Goal: Check status: Check status

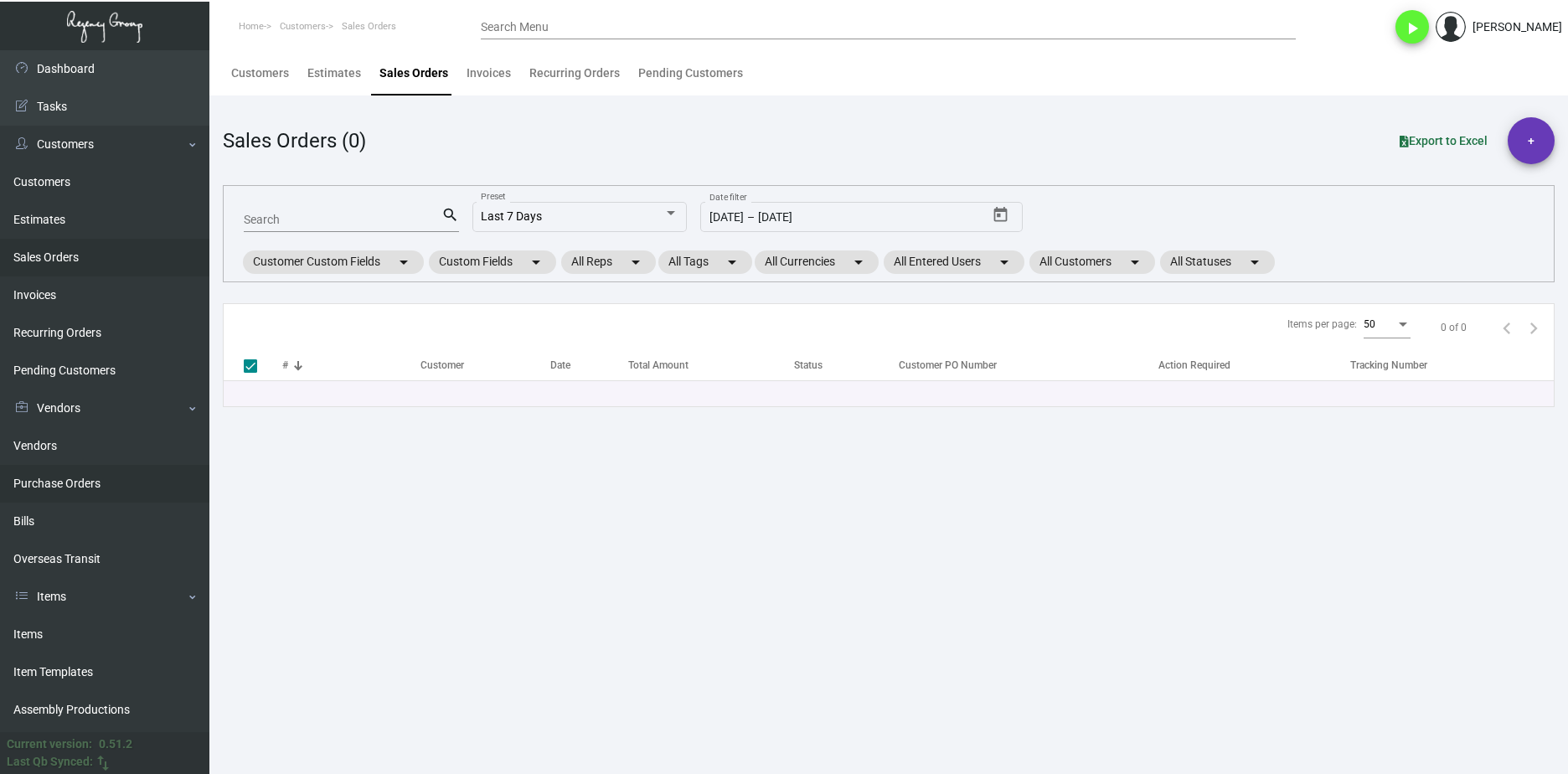
click at [60, 482] on link "Purchase Orders" at bounding box center [104, 484] width 209 height 38
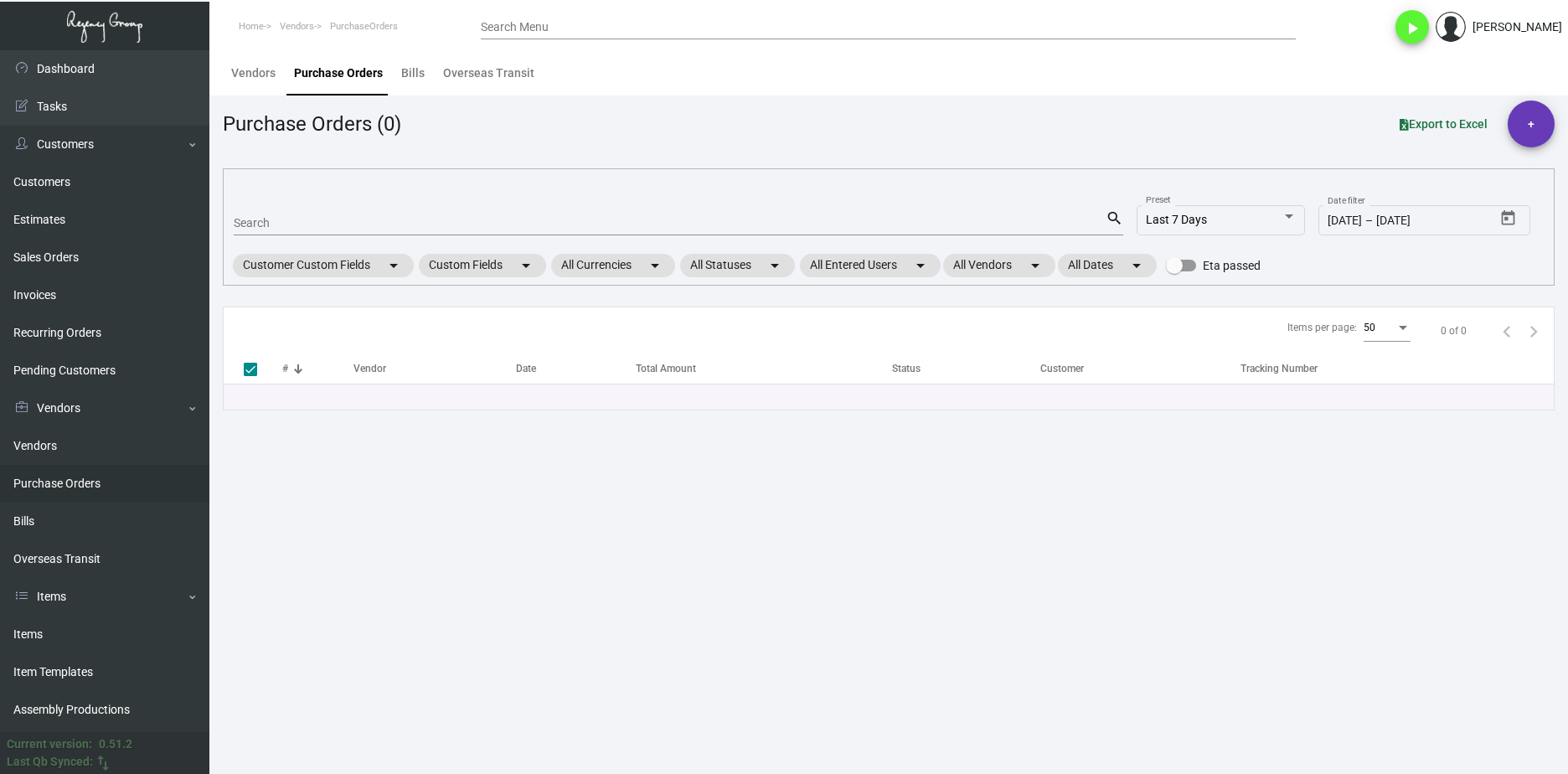
click at [410, 211] on div "Search" at bounding box center [669, 221] width 872 height 26
type input "v"
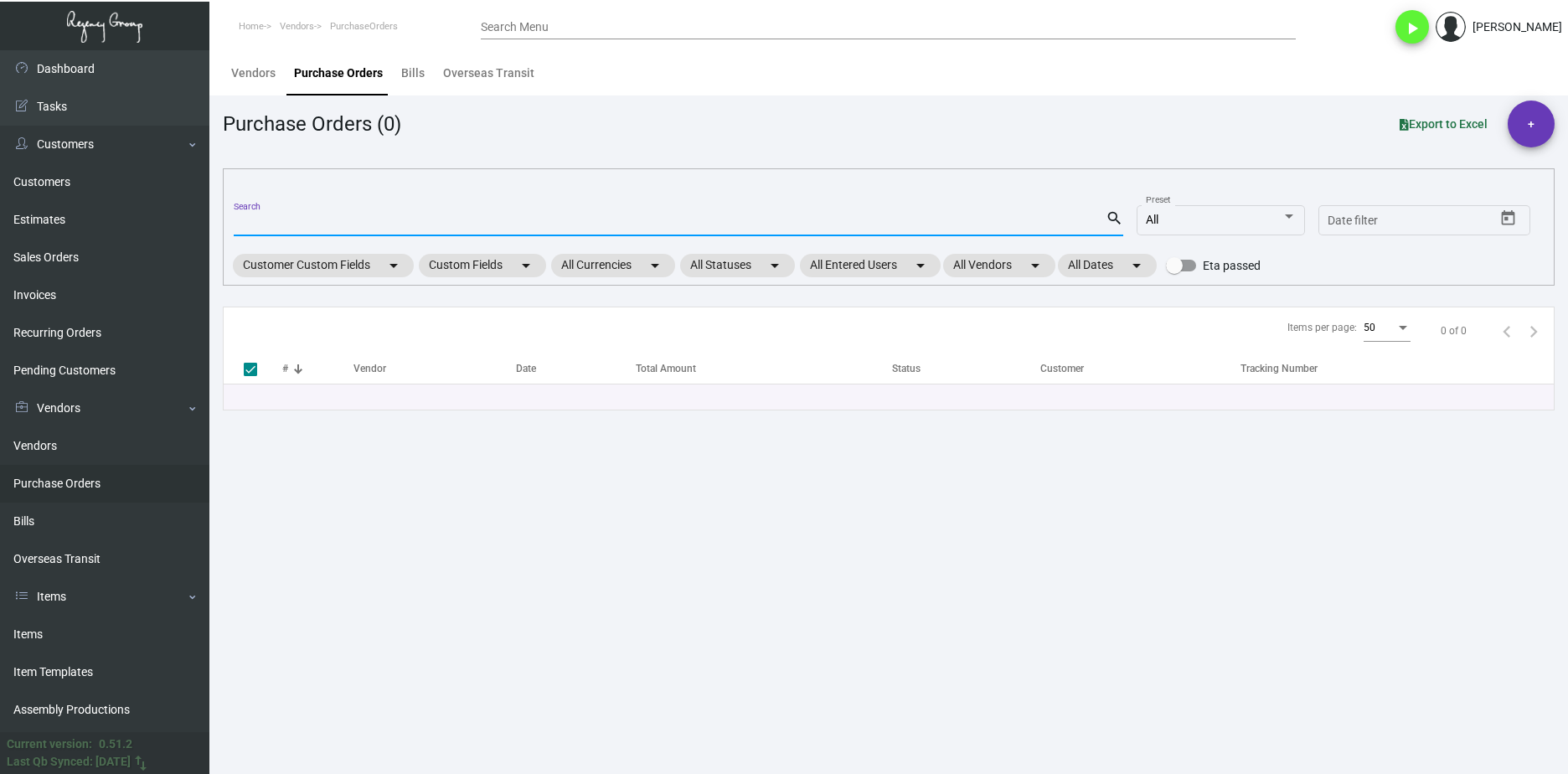
paste input "107813"
type input "107813"
checkbox input "false"
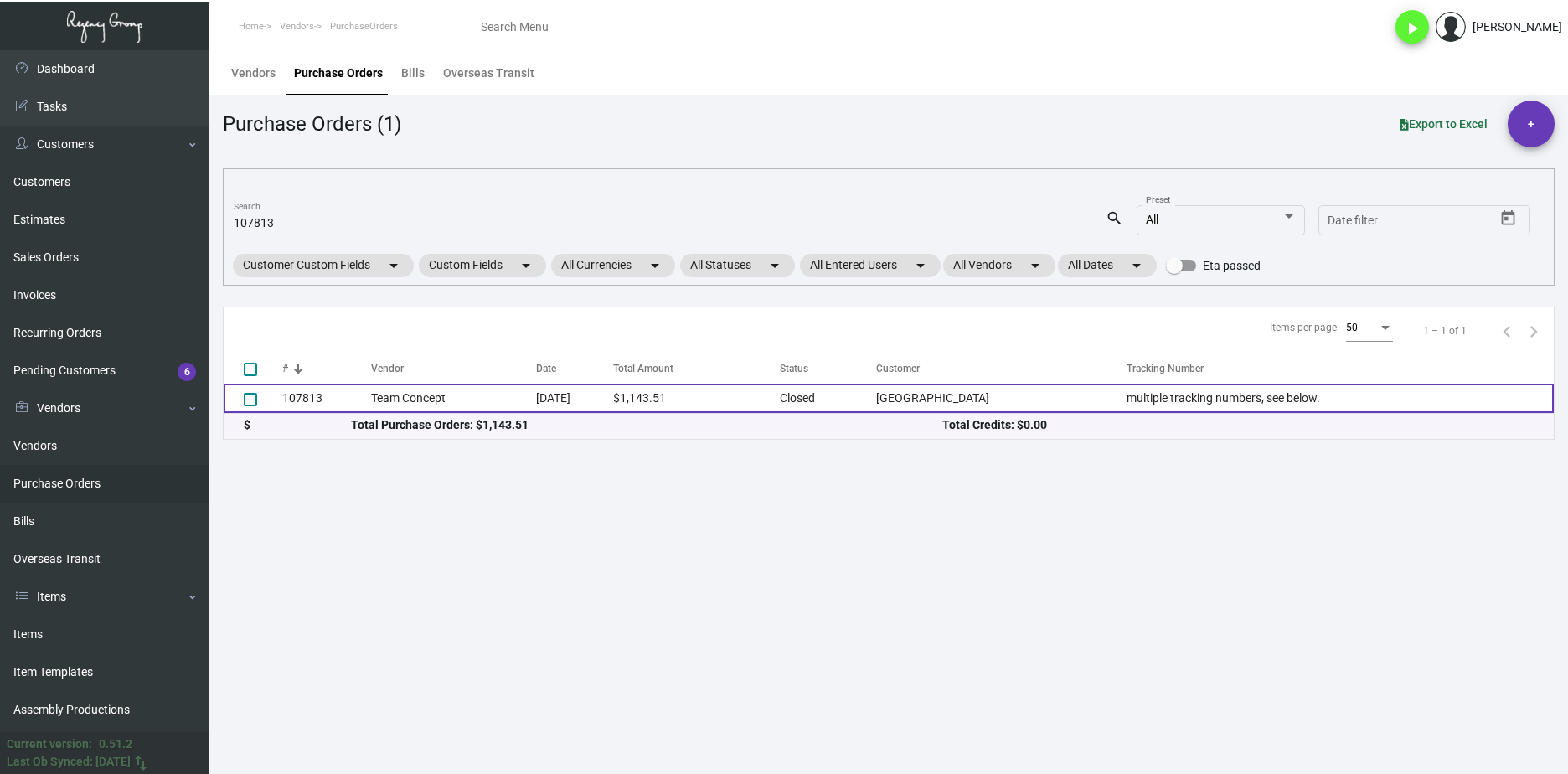
click at [304, 398] on td "107813" at bounding box center [327, 398] width 89 height 29
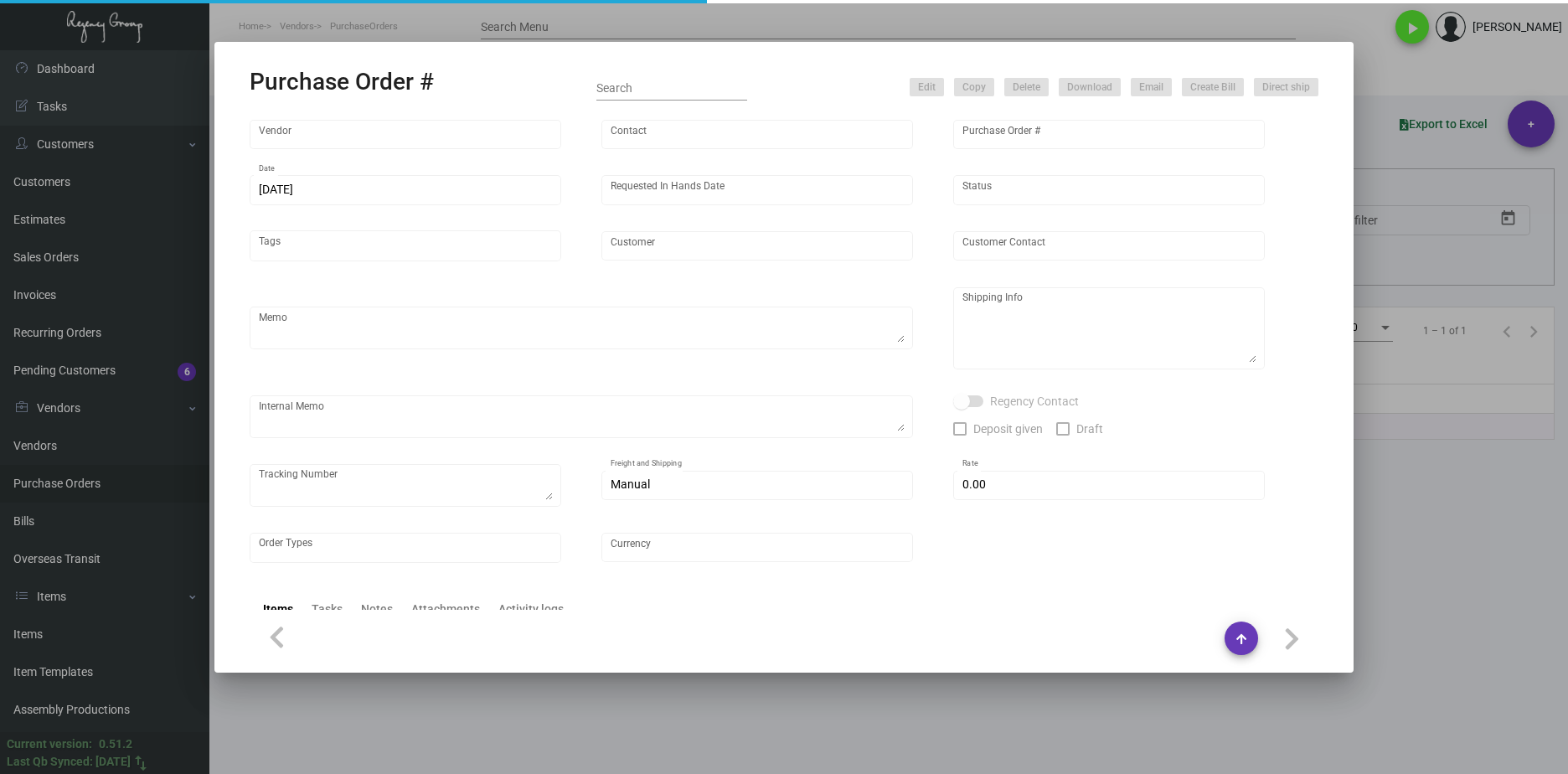
type input "Team Concept"
type input "[PERSON_NAME]"
type input "107813"
type input "[DATE]"
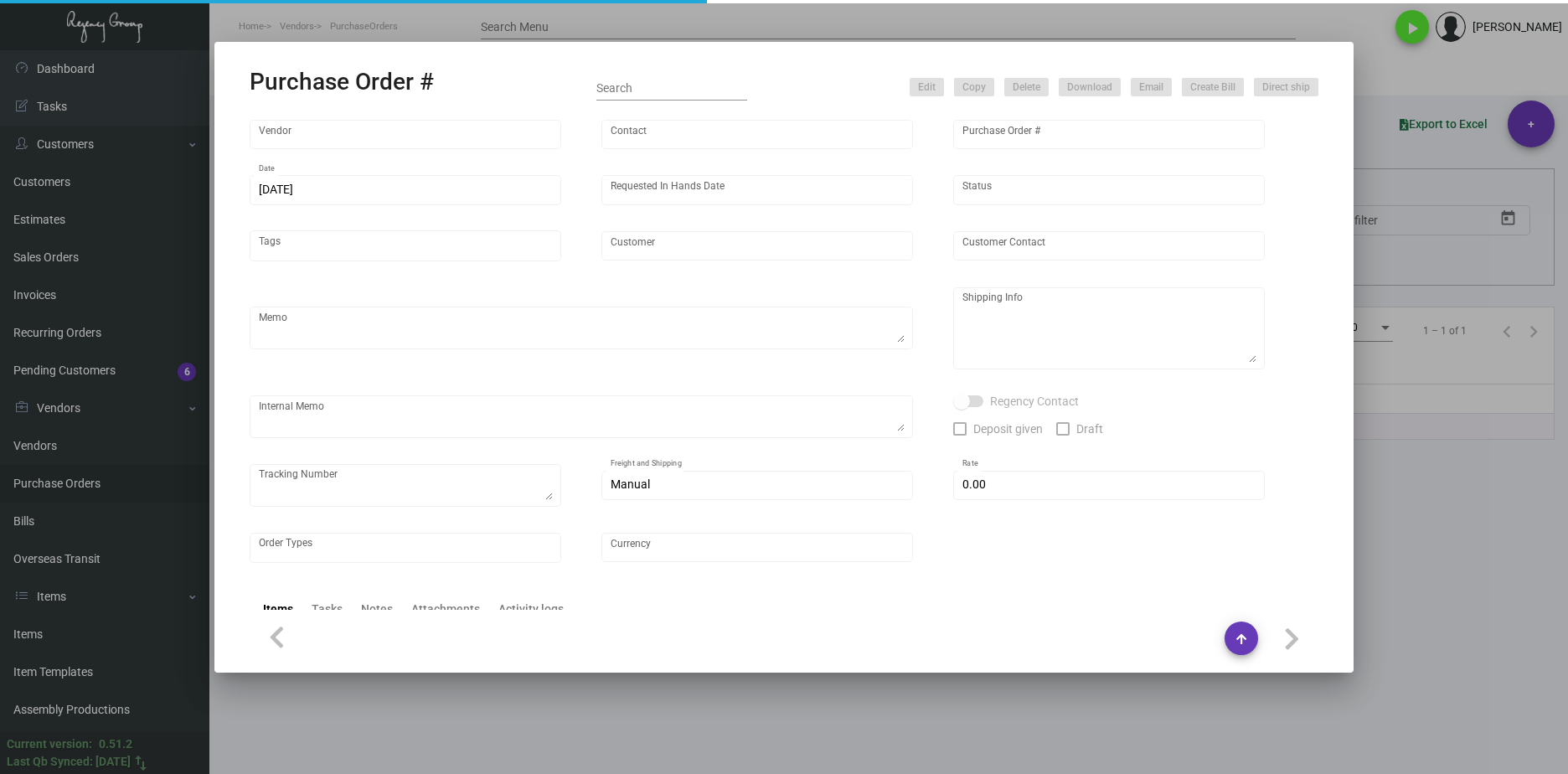
type input "[GEOGRAPHIC_DATA]"
type textarea "PLEASE KINDLY EXPEDITE AS MUCH AS POSSIBLE ~ ***ANY PRICE DISCREPANCY MUST BE C…"
type textarea "Regency Group NJ - [PERSON_NAME] [STREET_ADDRESS]"
type textarea "10.14 - Requested to expedite but requires 10-12 BD until ready to ship. Label …"
checkbox input "true"
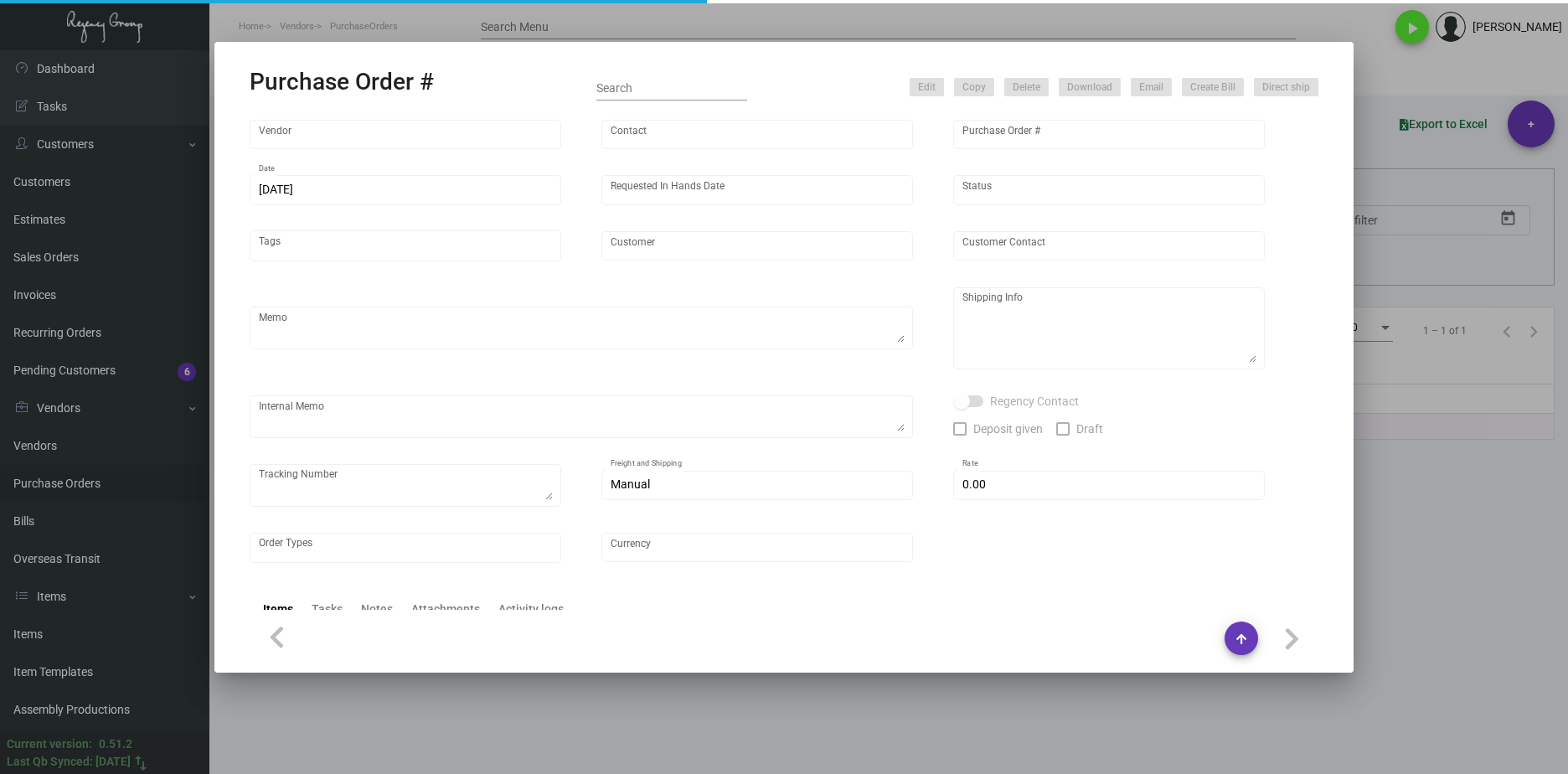
type textarea "multiple tracking numbers, see below."
type input "$ 0.00"
type input "United States Dollar $"
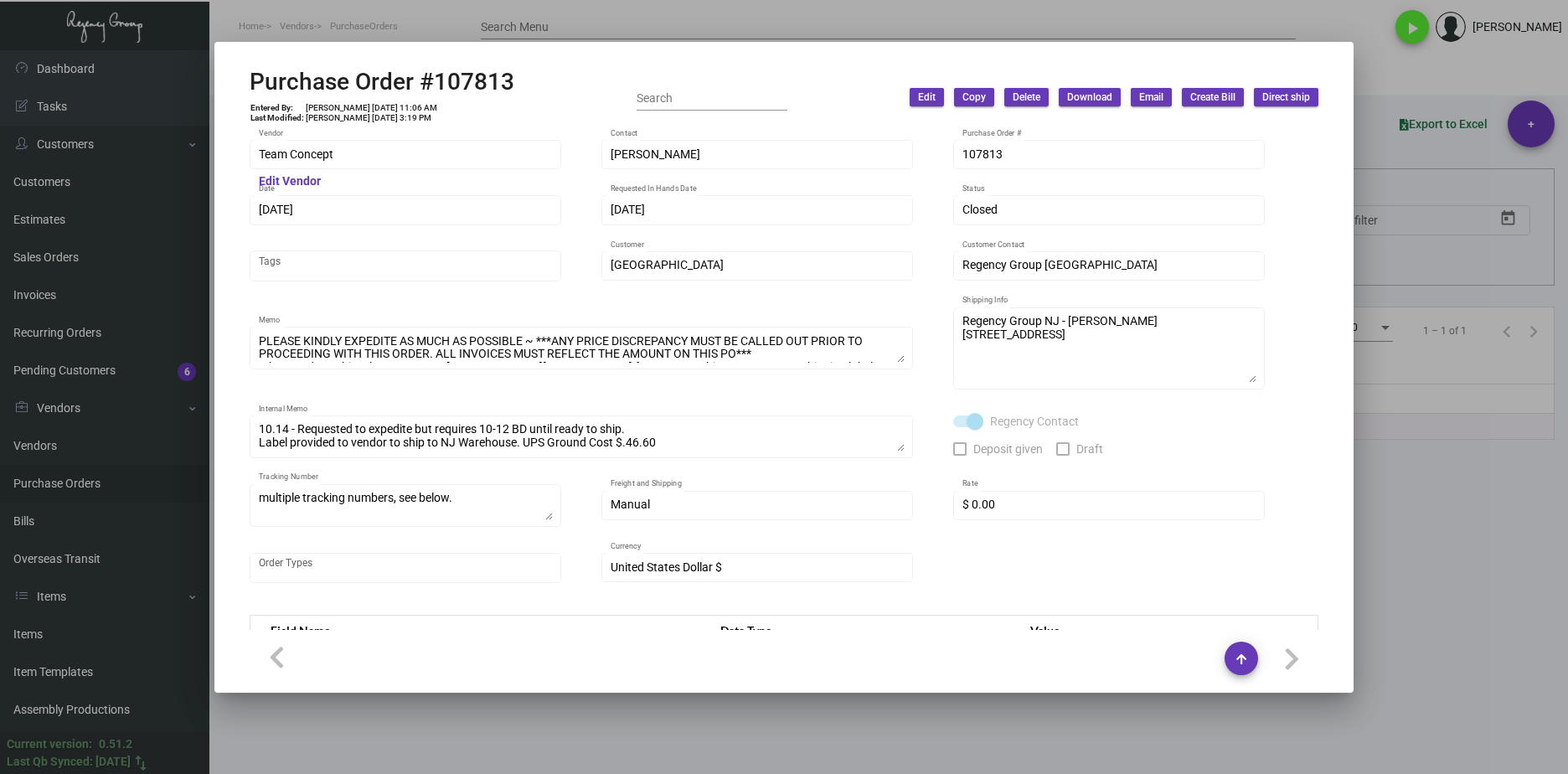
click at [1304, 399] on div "Team Concept Vendor Edit Vendor [PERSON_NAME] Contact 107813 Purchase Order # […" at bounding box center [784, 369] width 1069 height 465
click at [1431, 487] on div at bounding box center [784, 387] width 1568 height 774
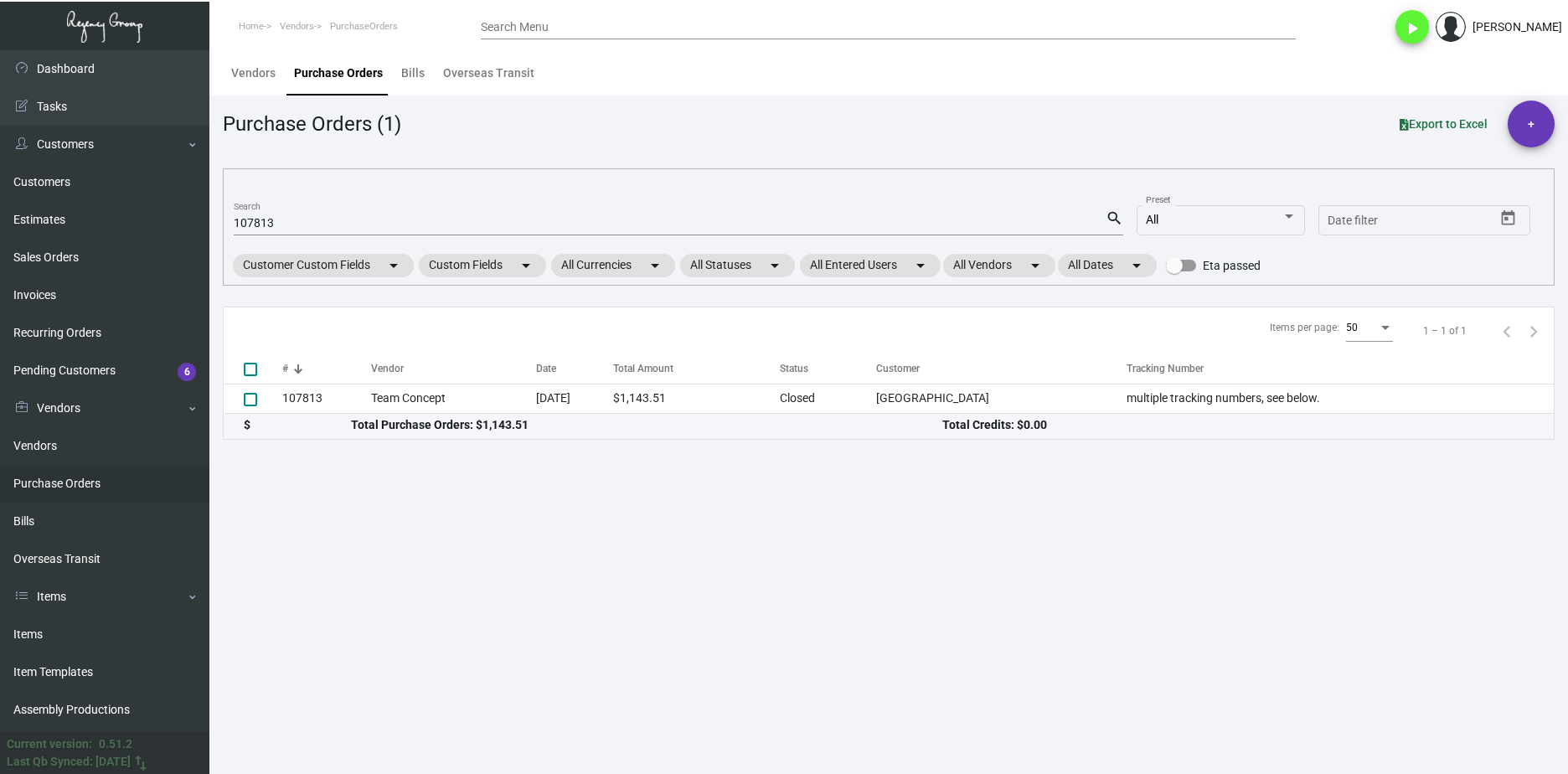
click at [264, 211] on div "107813 Search" at bounding box center [669, 221] width 872 height 26
click at [264, 221] on input "107813" at bounding box center [669, 223] width 872 height 13
paste input "4516"
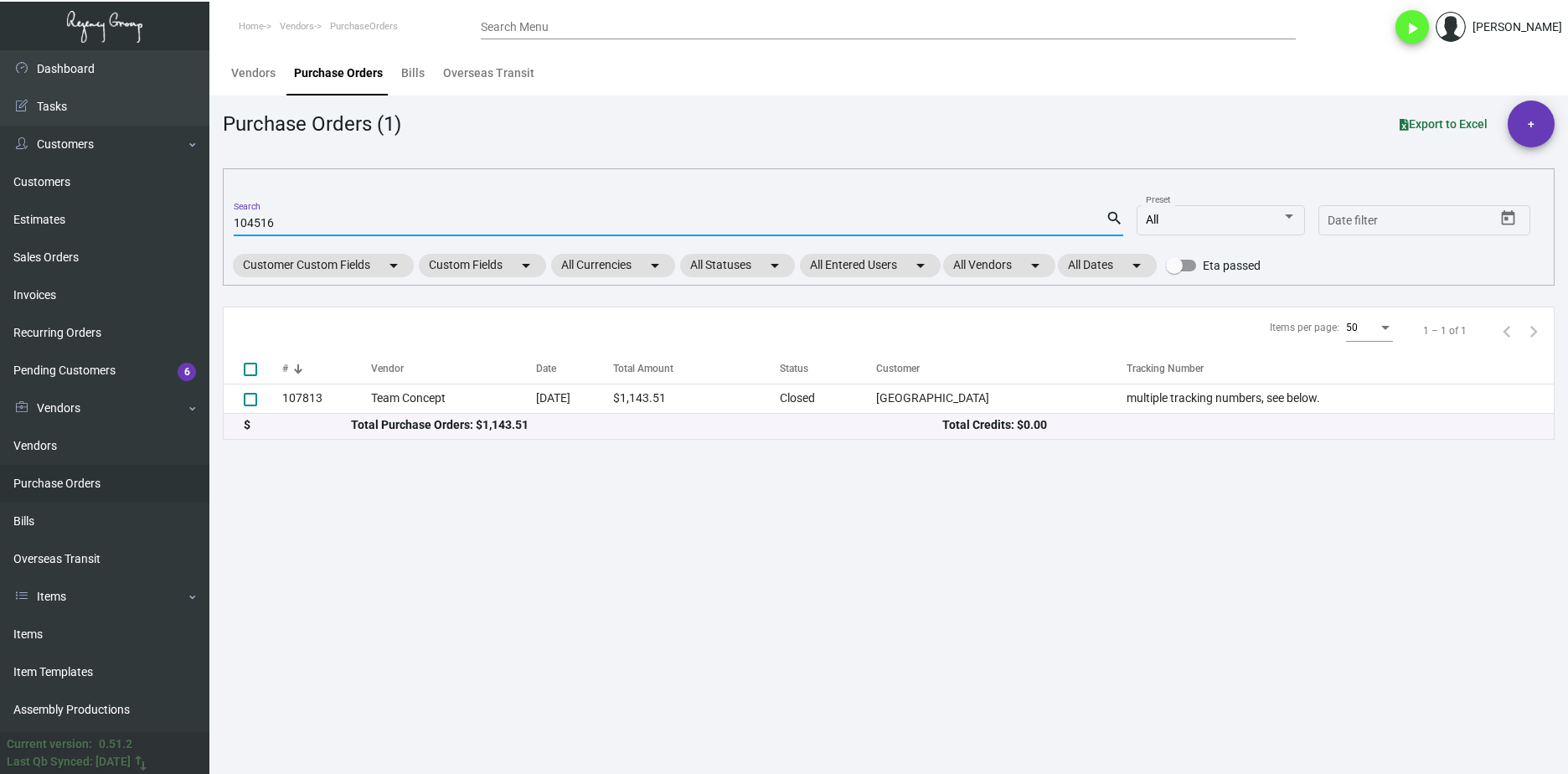
type input "104516"
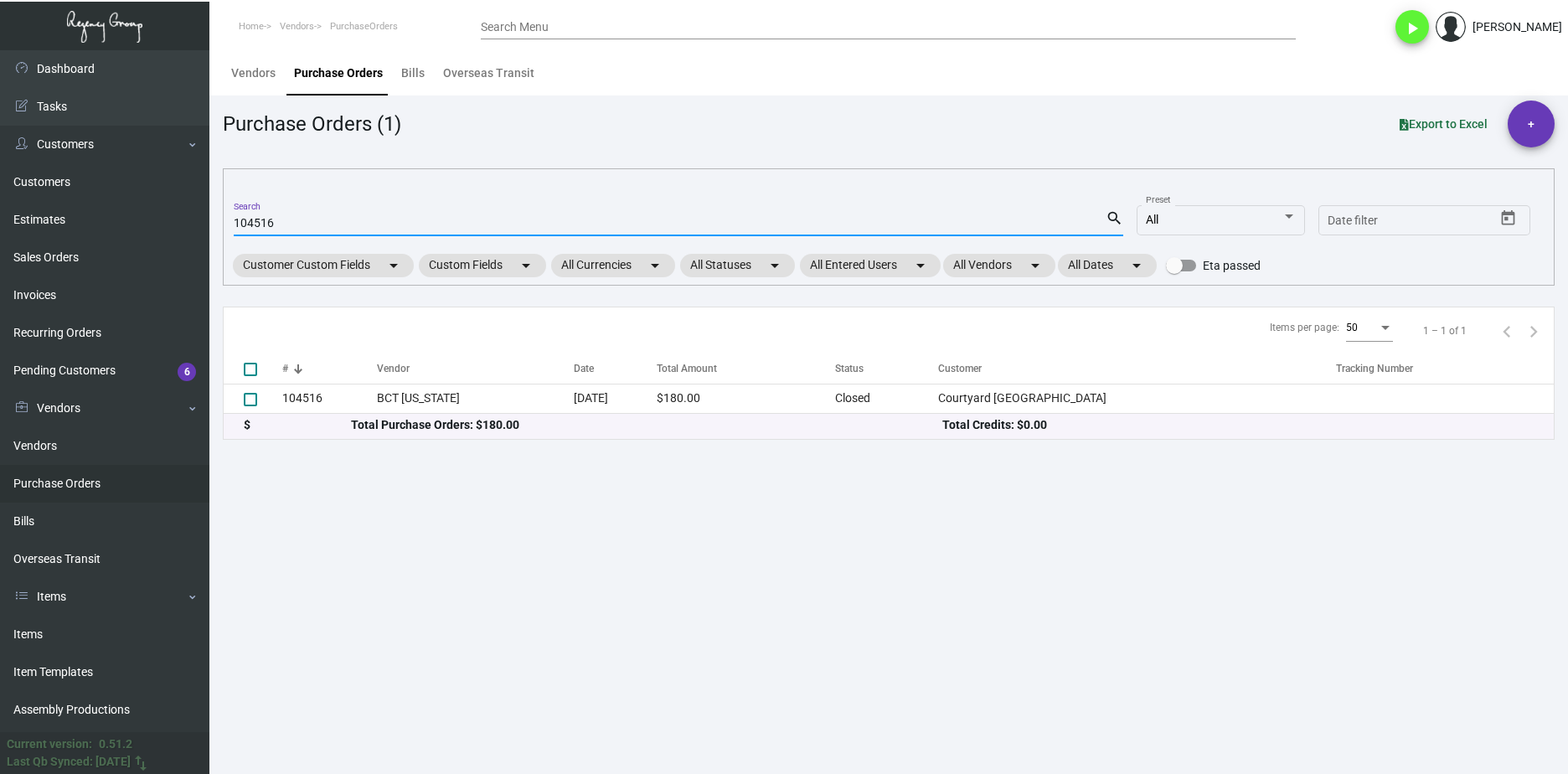
click at [403, 419] on div "Total Purchase Orders: $180.00" at bounding box center [646, 425] width 591 height 18
click at [408, 414] on div "$ Total Purchase Orders: $180.00 Total Credits: $0.00" at bounding box center [889, 426] width 1330 height 25
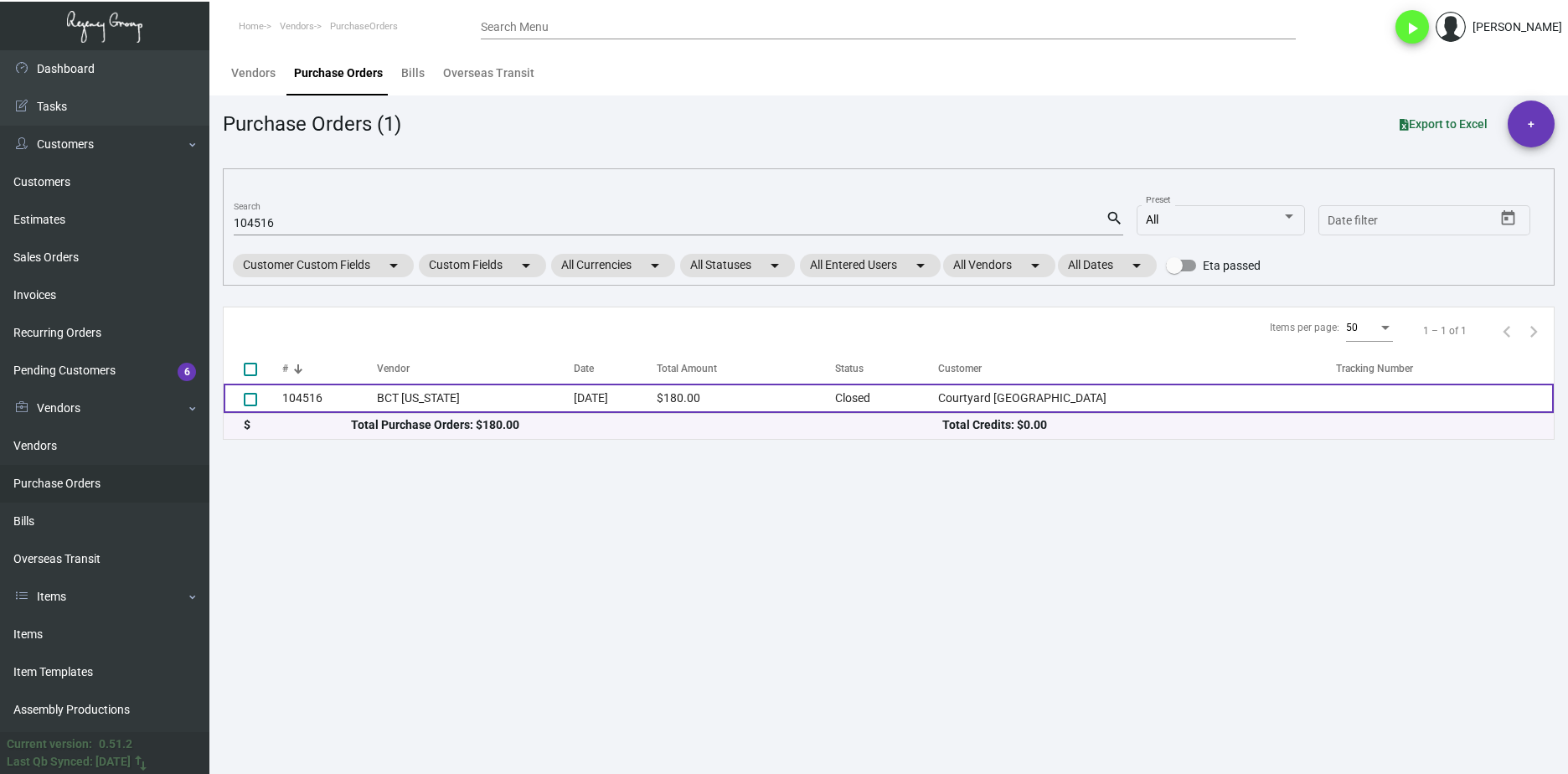
click at [418, 391] on td "BCT [US_STATE]" at bounding box center [475, 398] width 196 height 29
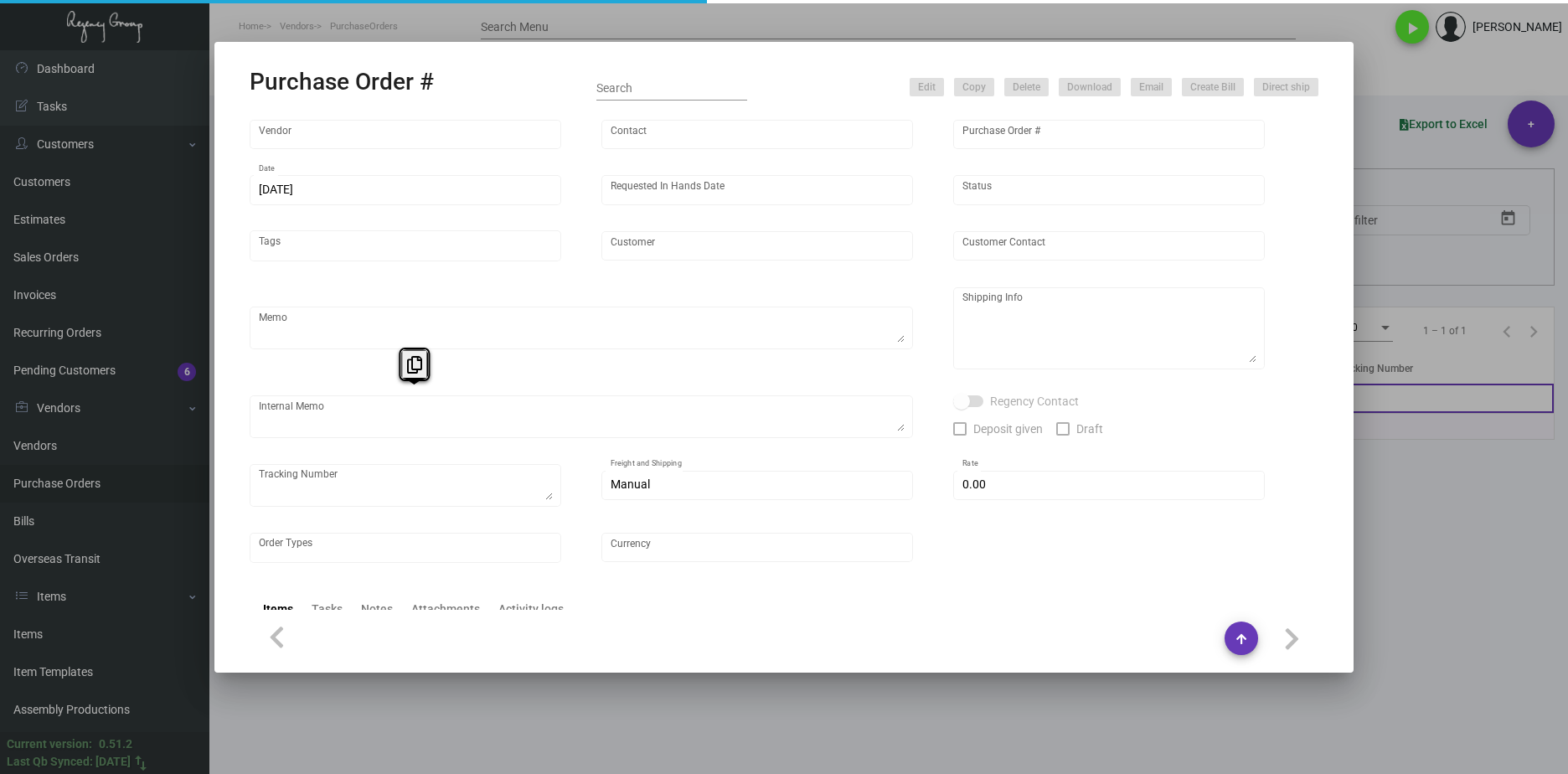
type input "BCT [US_STATE]"
type input "[PERSON_NAME]"
type input "104516"
type input "[DATE]"
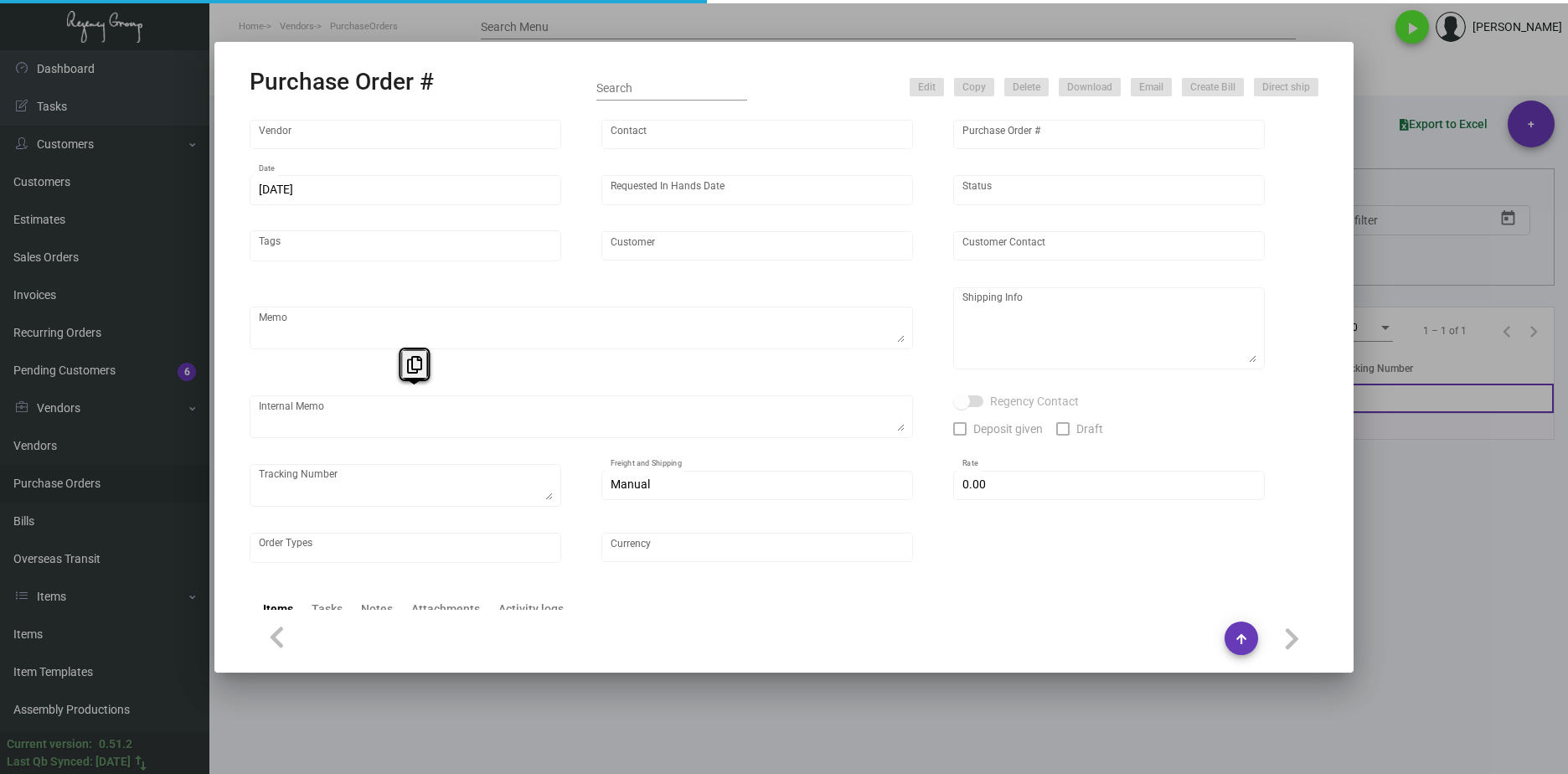
type input "Courtyard [GEOGRAPHIC_DATA]"
type input "Courtyard [US_STATE][GEOGRAPHIC_DATA]"
type textarea "***ANY PRICE DISCREPANCY MUST BE CALLED OUT PRIOR TO PROCEEDING WITH THIS ORDER…"
type textarea "Courtyard [GEOGRAPHIC_DATA] [GEOGRAPHIC_DATA] [US_STATE][GEOGRAPHIC_DATA] [STRE…"
type input "$ 0.00"
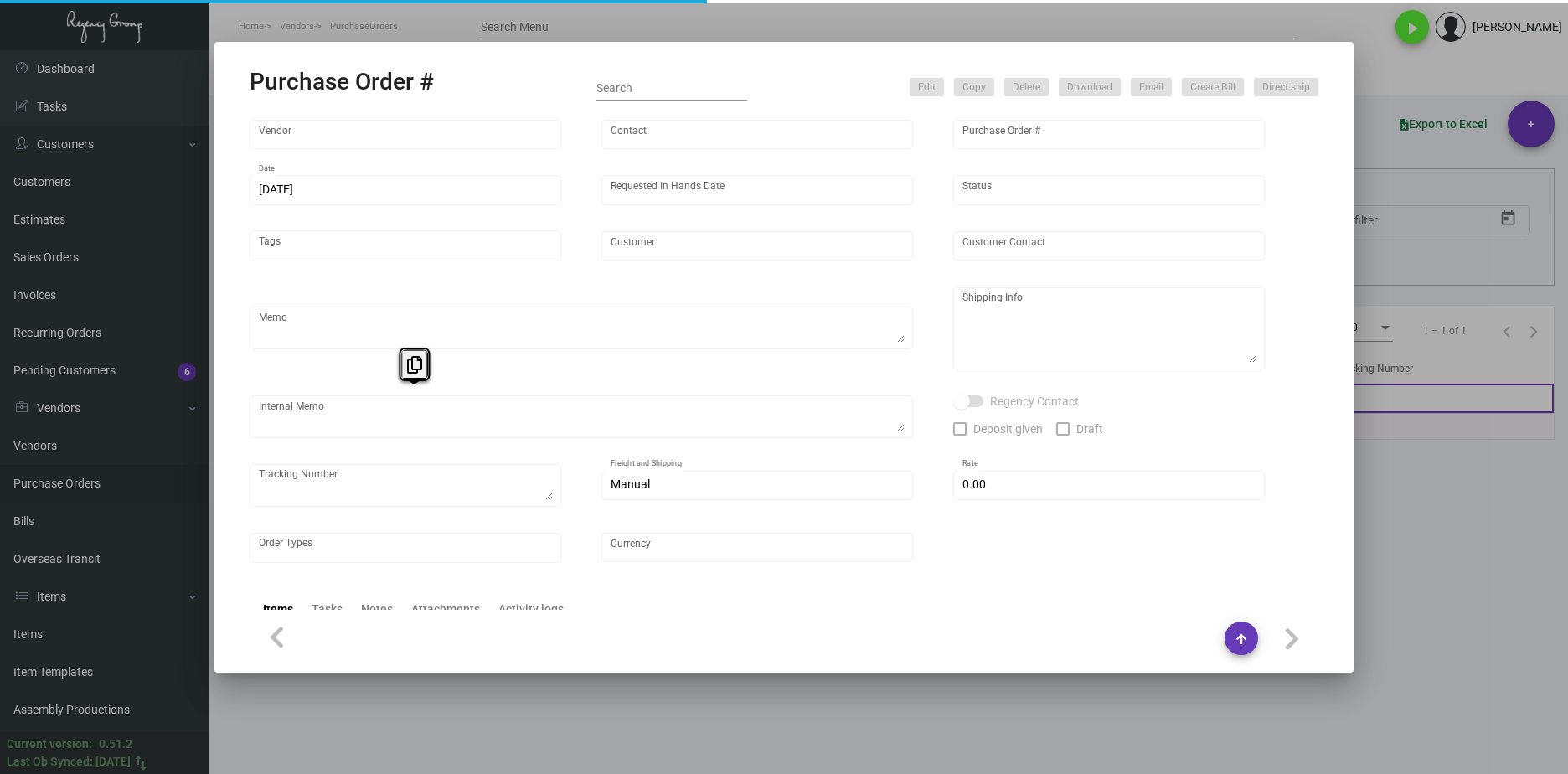
type input "United States Dollar $"
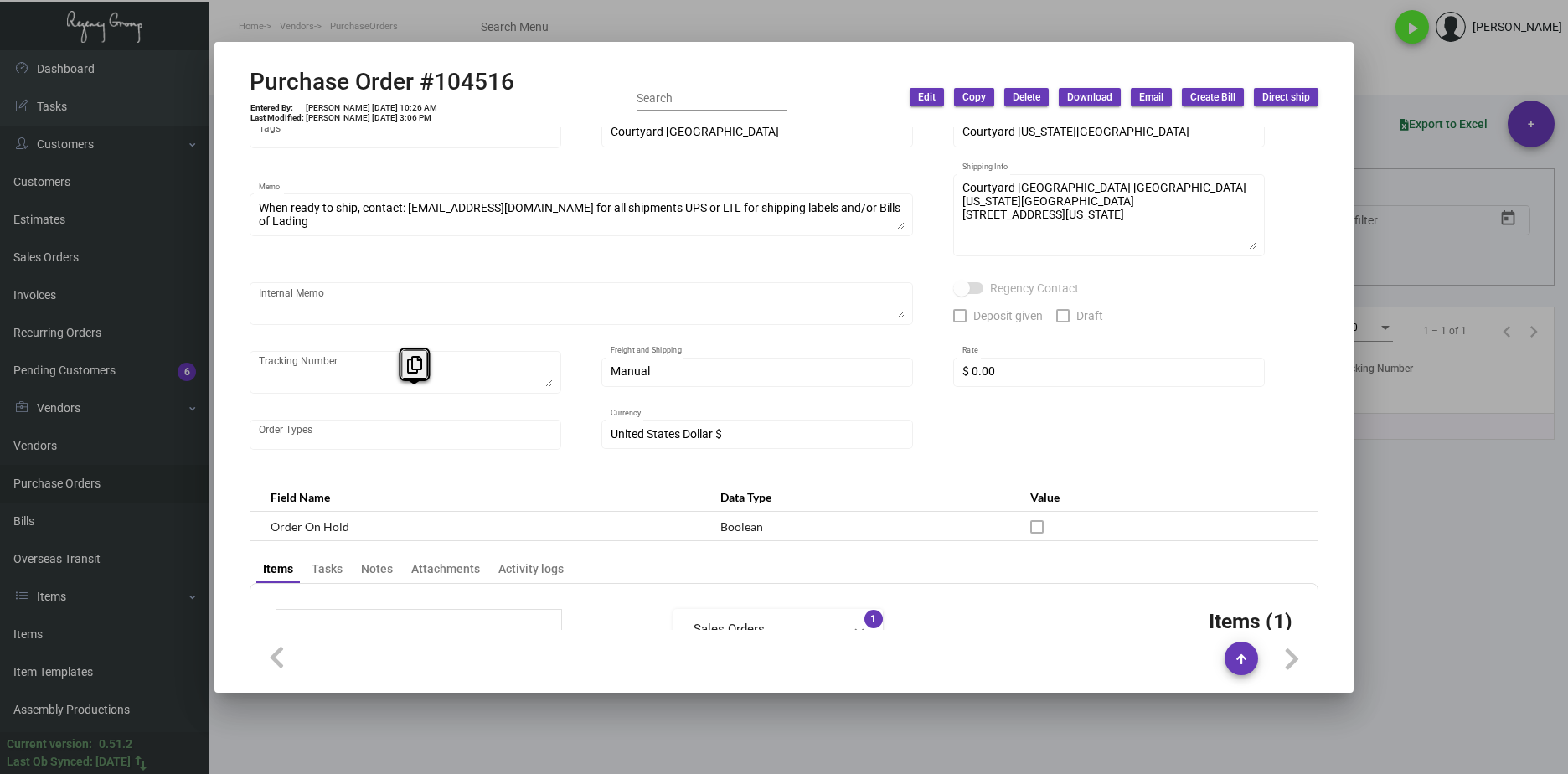
scroll to position [252, 0]
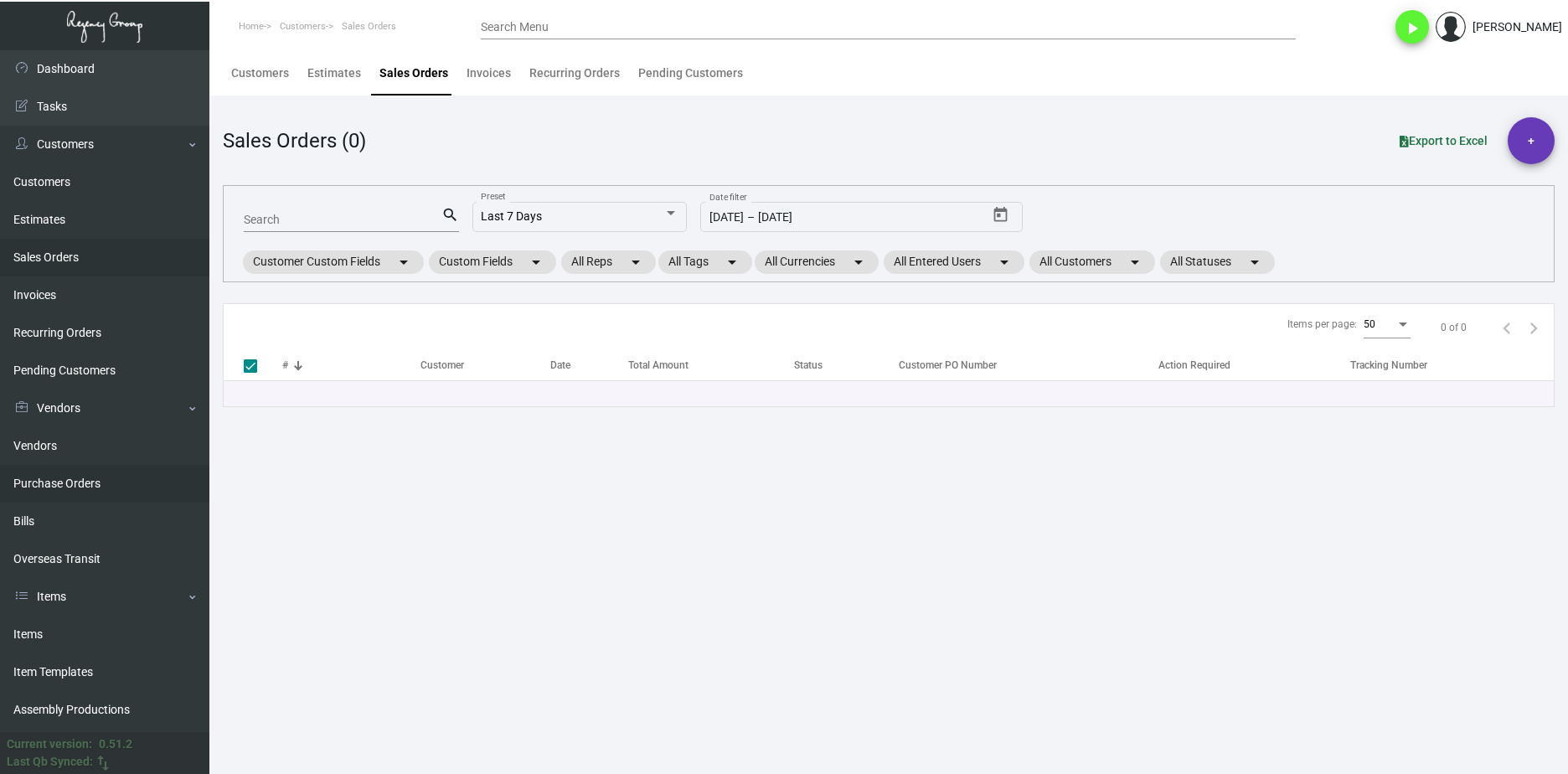
click at [104, 470] on link "Purchase Orders" at bounding box center [104, 484] width 209 height 38
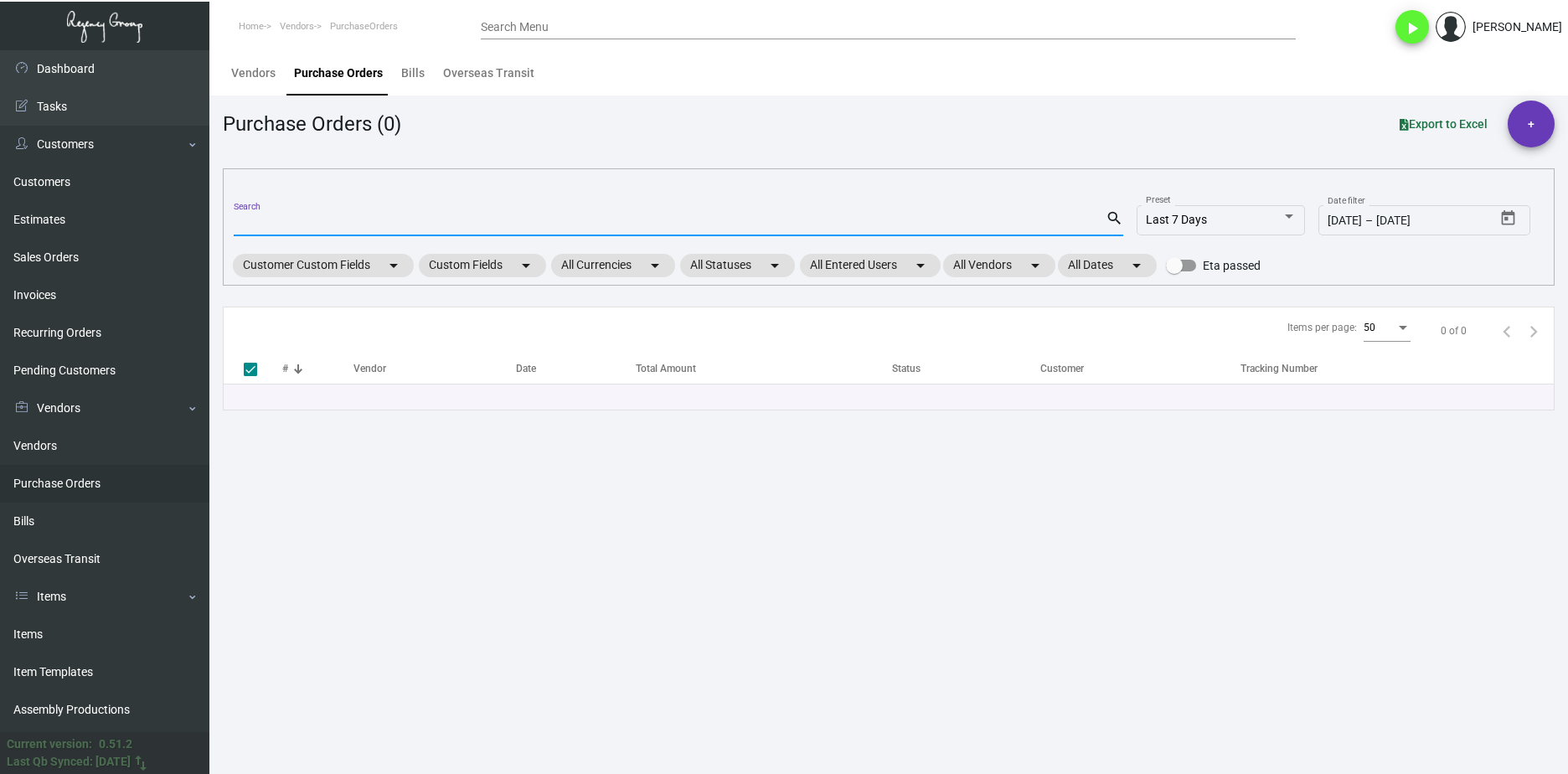
click at [309, 226] on input "Search" at bounding box center [669, 223] width 872 height 13
paste input "106328"
type input "106328"
checkbox input "false"
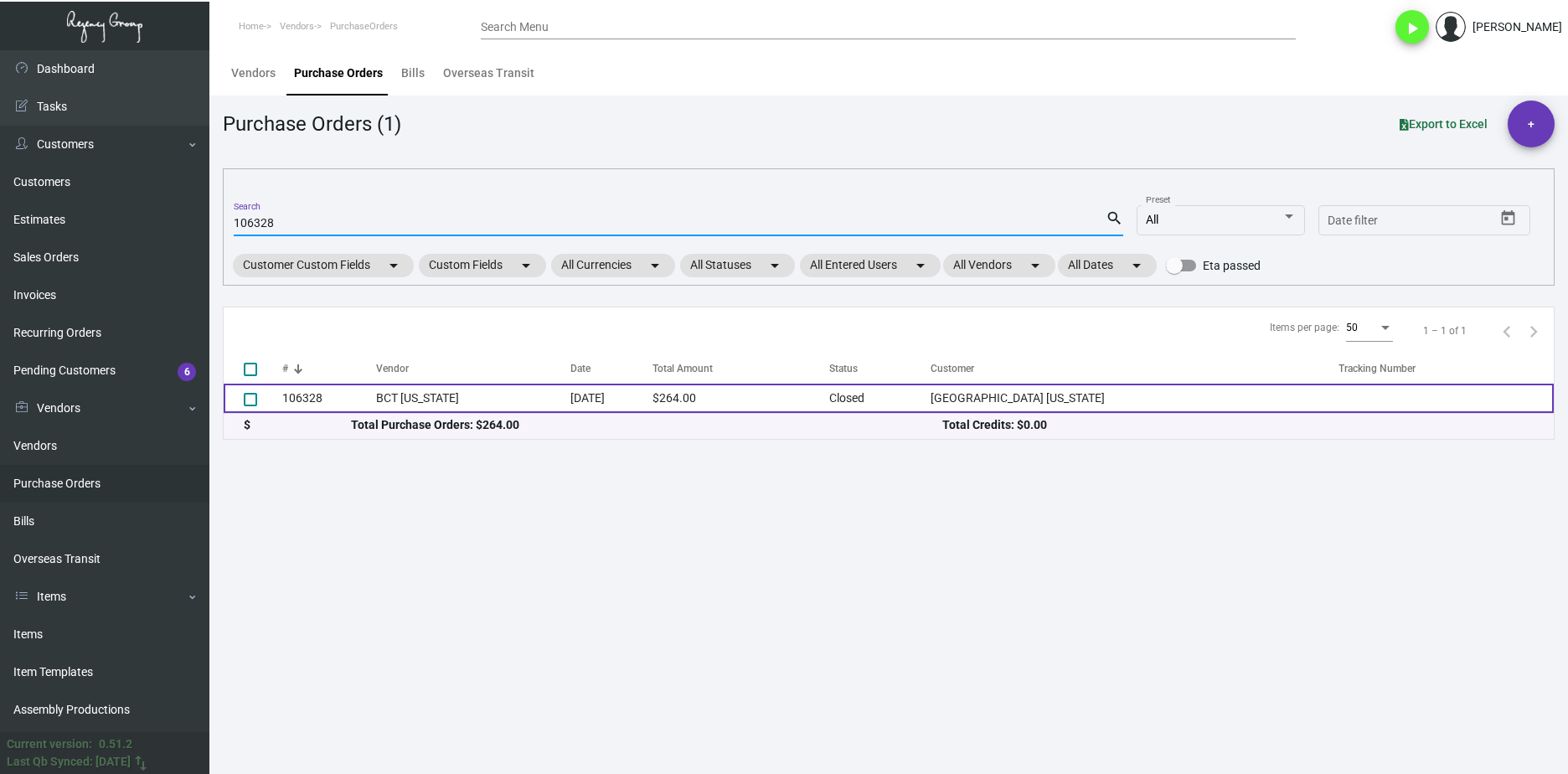
click at [382, 399] on td "BCT [US_STATE]" at bounding box center [473, 398] width 194 height 29
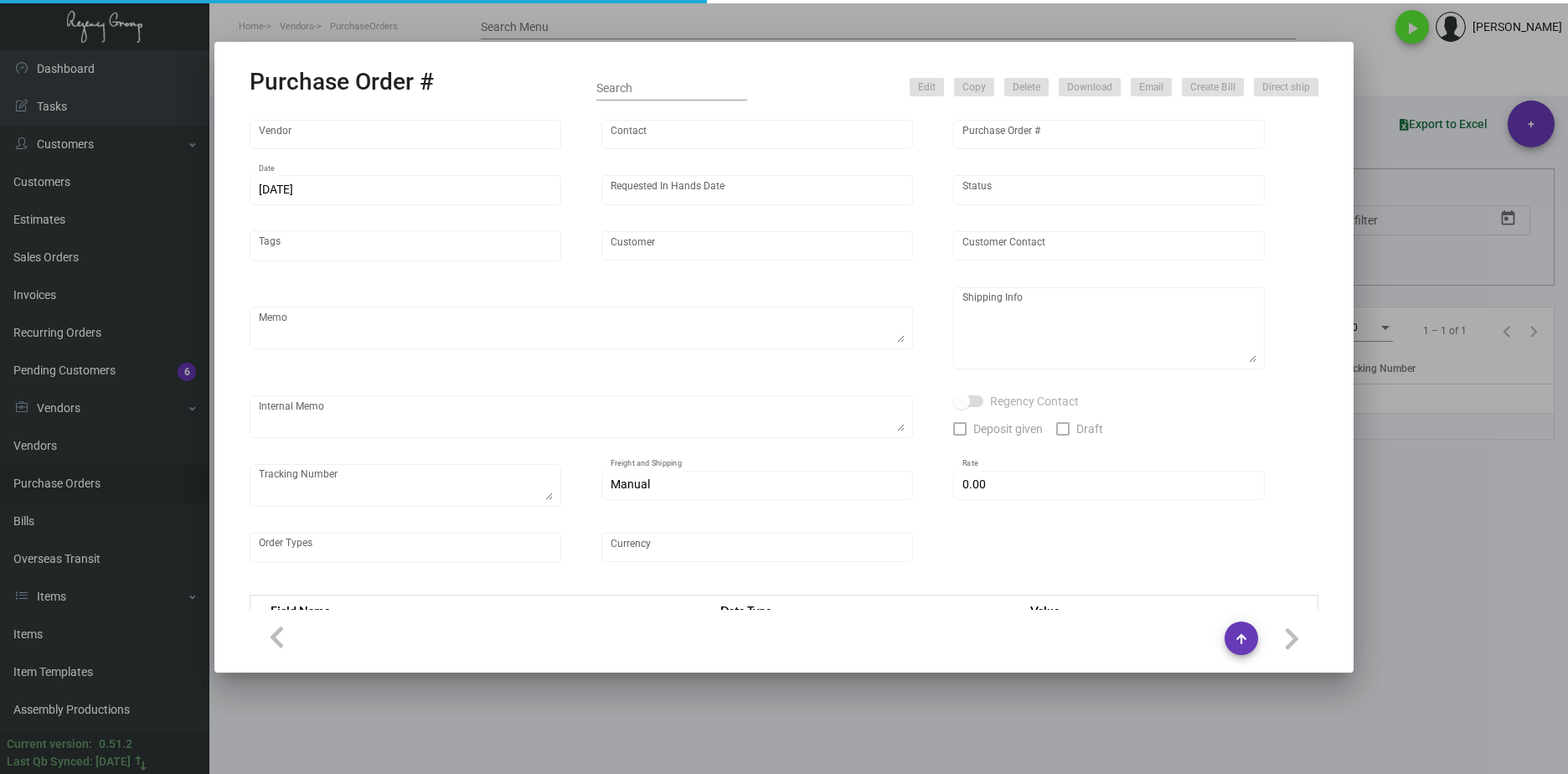
type input "BCT [US_STATE]"
type input "[PERSON_NAME]"
type input "106328"
type input "7/11/2024"
type input "7/17/2024"
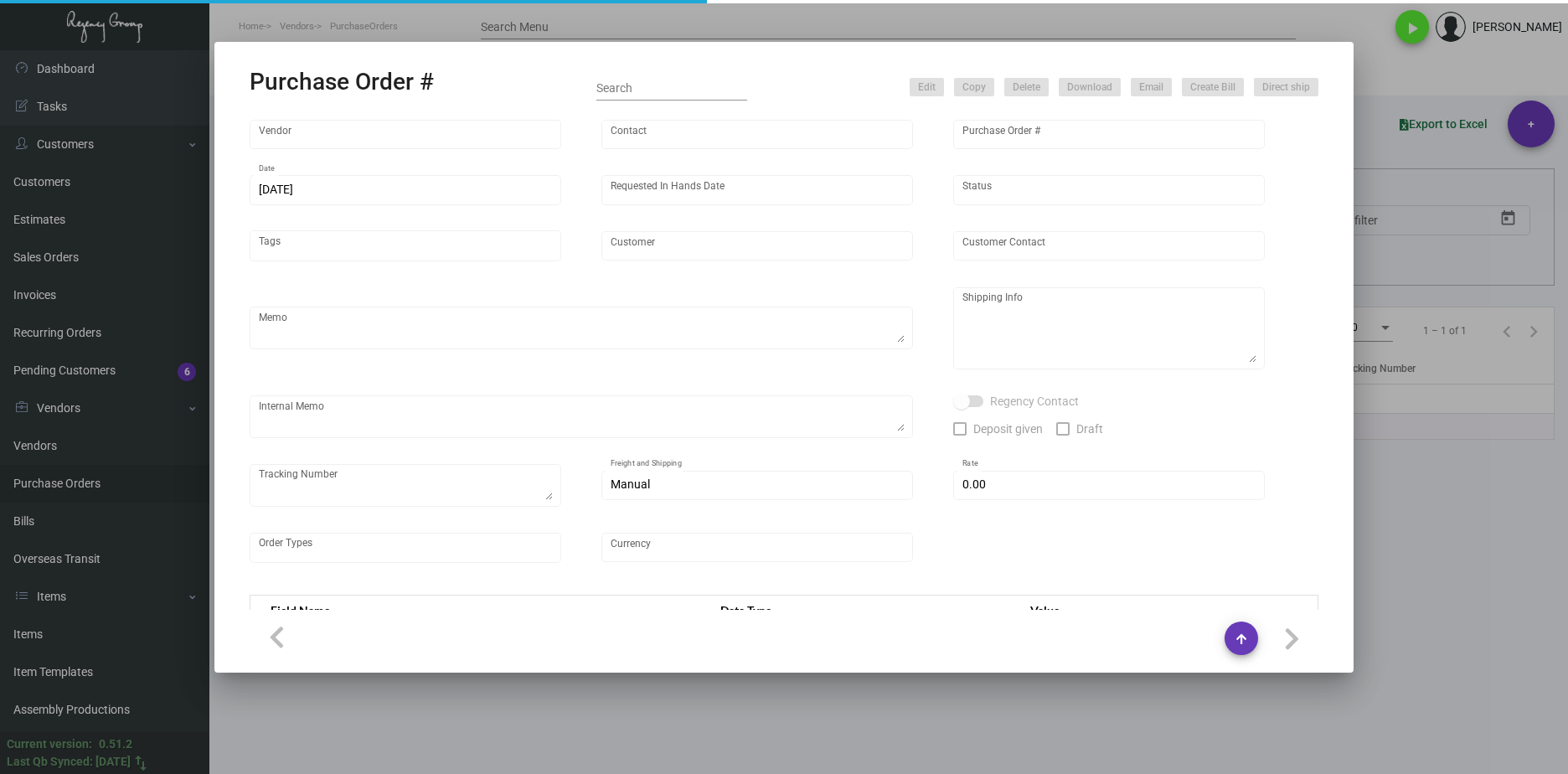
type input "Concorde Hotel New York"
type input "Concorde Hotel"
type textarea "**ANY PRICE DISCREPANCY MUST BE CALLED OUT PRIOR TO PROCEEDING WITH THIS ORDER …"
type textarea "Concorde Hotel New York - Concorde Hotel 127 East 55th Street New York, NY, 100…"
type input "$ 0.00"
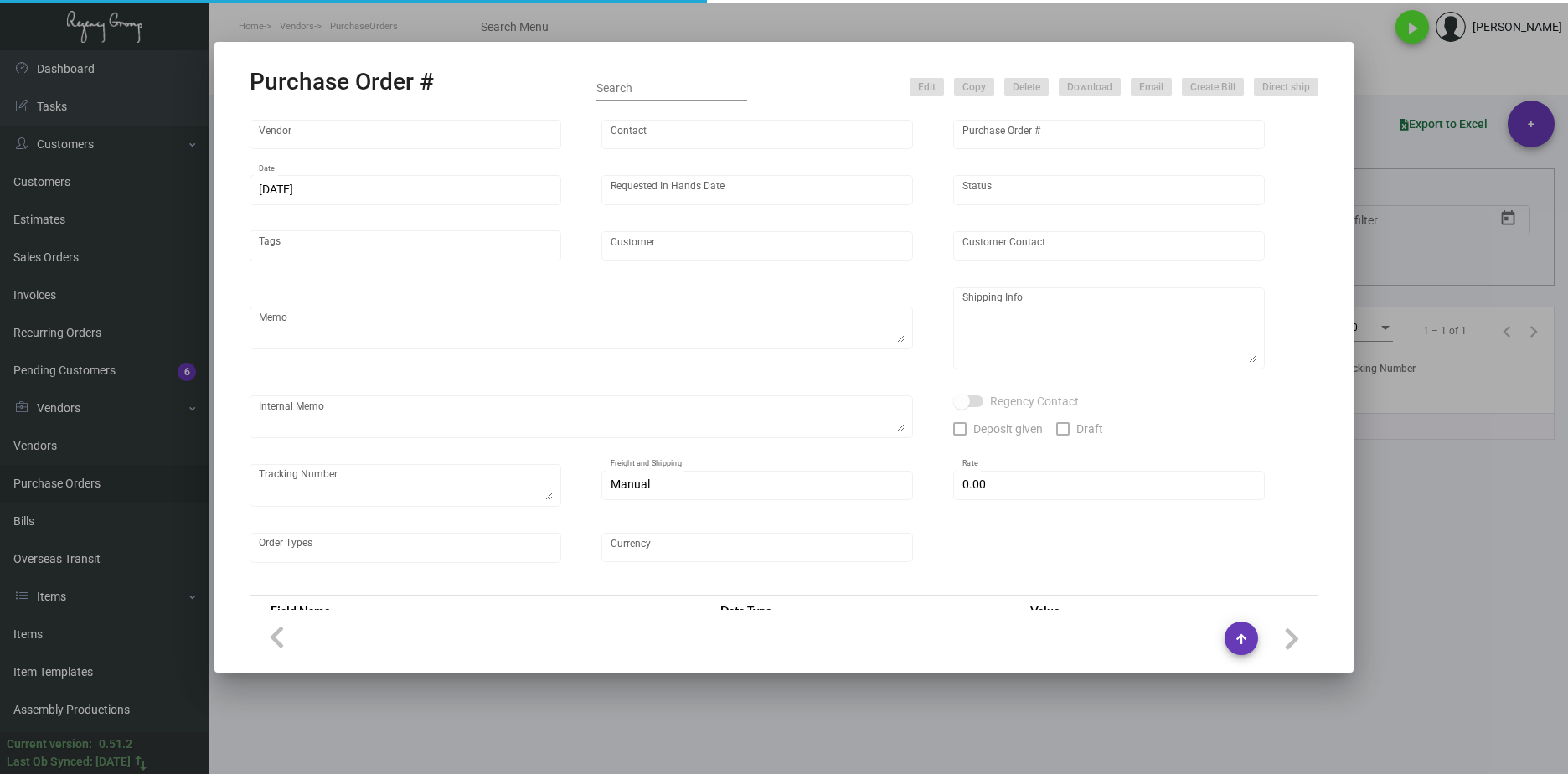
type input "United States Dollar $"
type input "$ 0.132"
type input "$ 264.00"
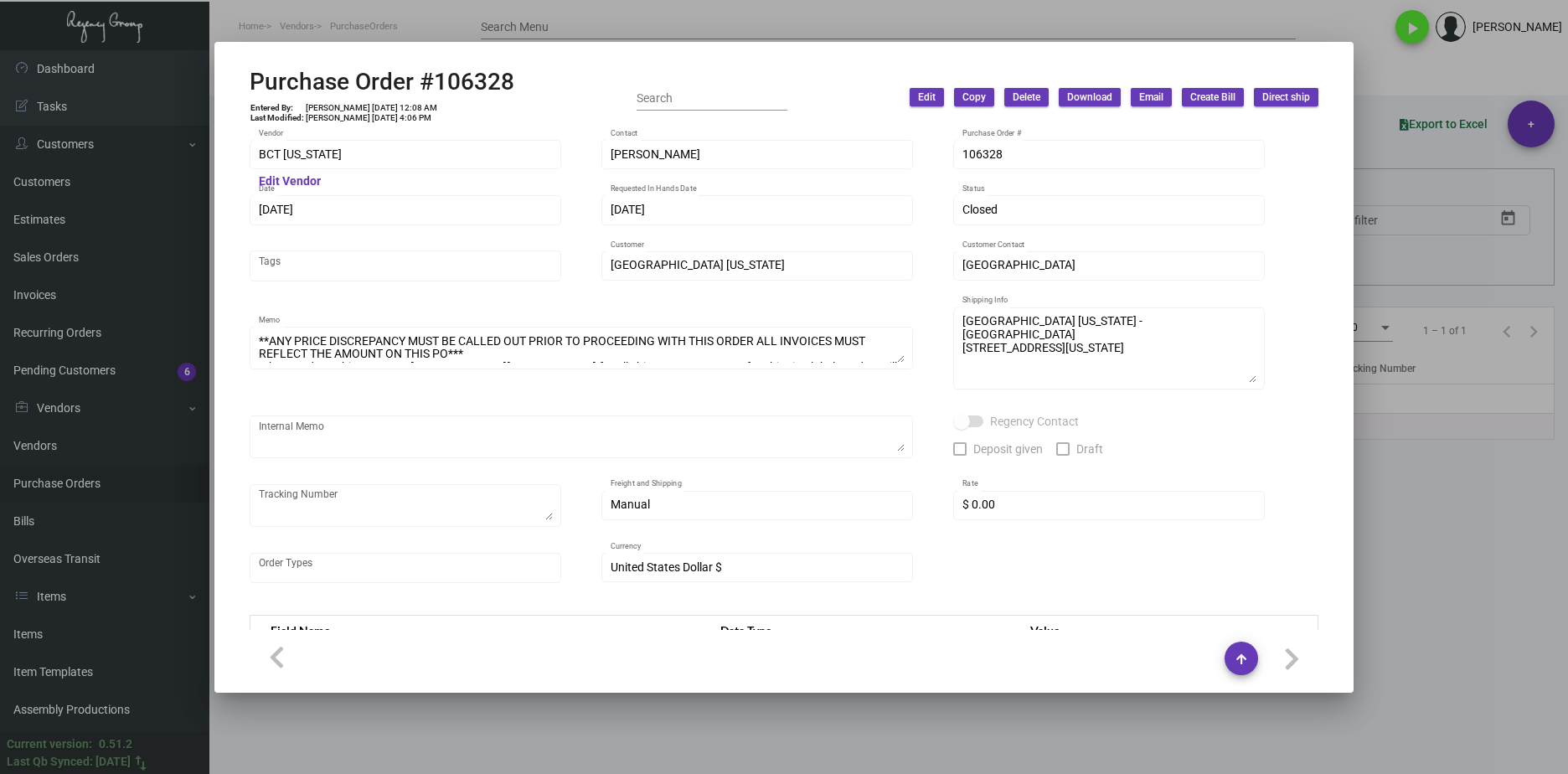
click at [1465, 519] on div at bounding box center [784, 387] width 1568 height 774
